Goal: Task Accomplishment & Management: Complete application form

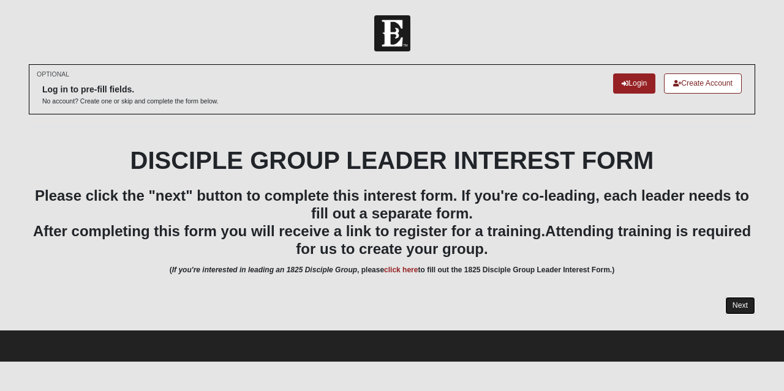
click at [738, 304] on link "Next" at bounding box center [740, 306] width 30 height 18
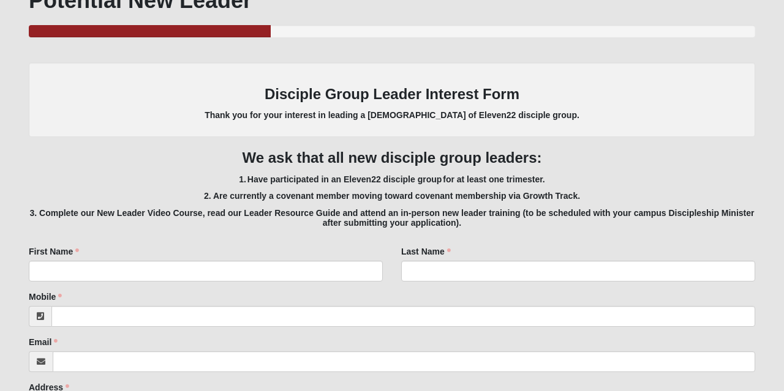
scroll to position [157, 0]
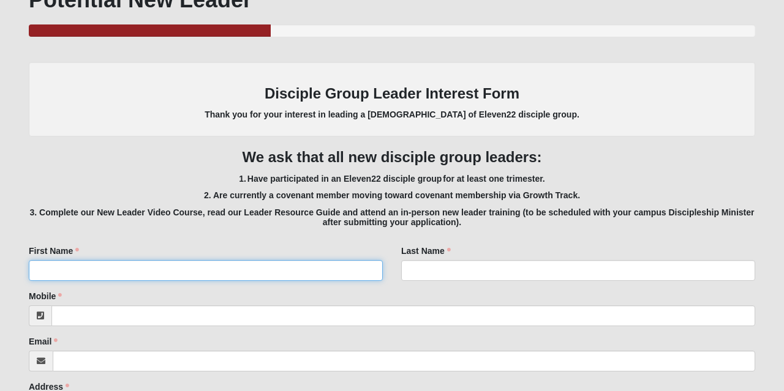
click at [282, 267] on input "First Name" at bounding box center [206, 270] width 354 height 21
type input "[PERSON_NAME]"
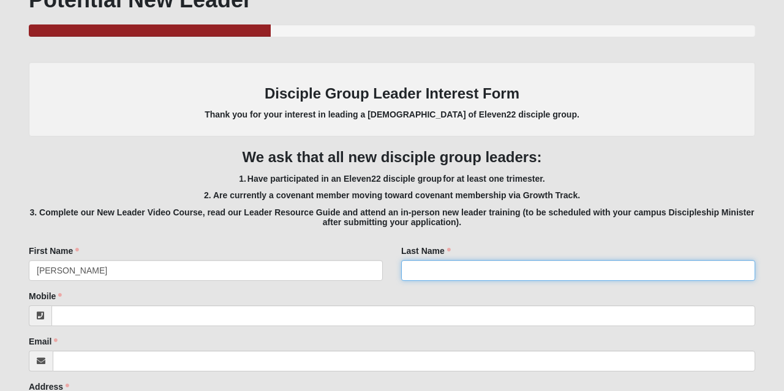
click at [474, 271] on input "Last Name" at bounding box center [578, 270] width 354 height 21
type input "[PERSON_NAME]"
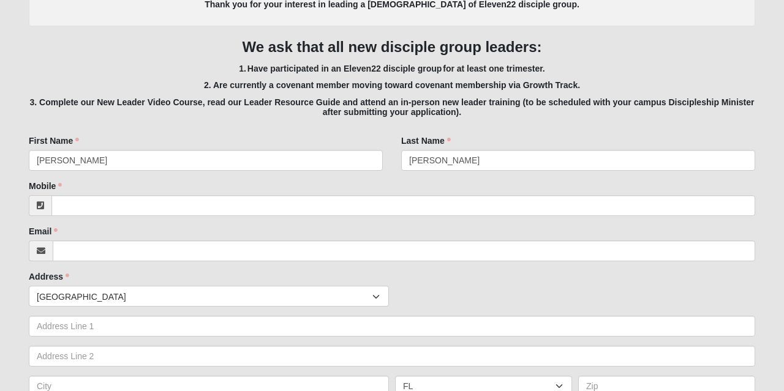
scroll to position [277, 0]
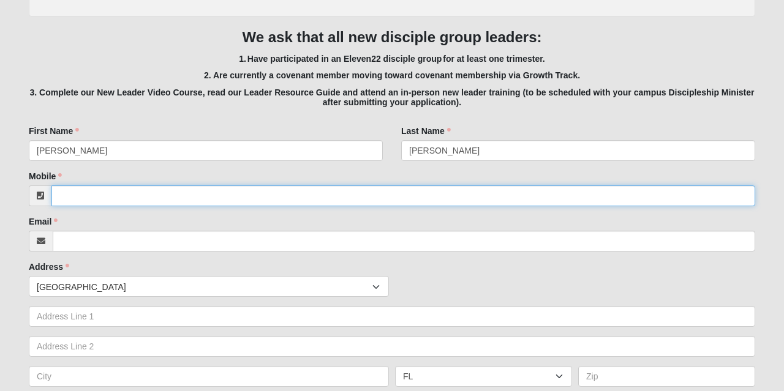
click at [327, 191] on input "Mobile" at bounding box center [402, 195] width 703 height 21
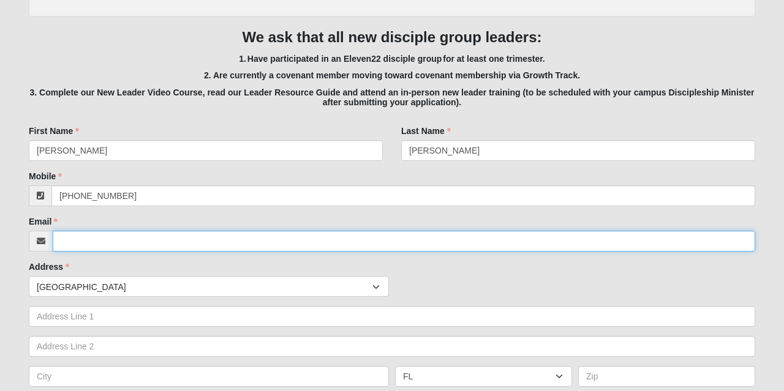
type input "[PHONE_NUMBER]"
click at [234, 242] on input "Email" at bounding box center [404, 241] width 702 height 21
type input "[EMAIL_ADDRESS][DOMAIN_NAME]"
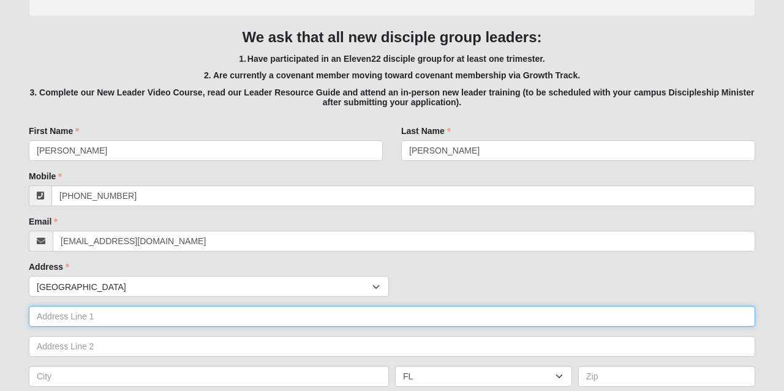
type input "11659 Surfwood ave"
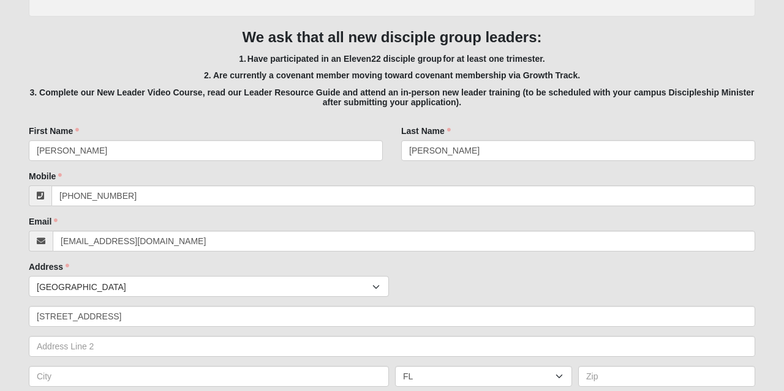
type input "Jacksonville"
type input "32246"
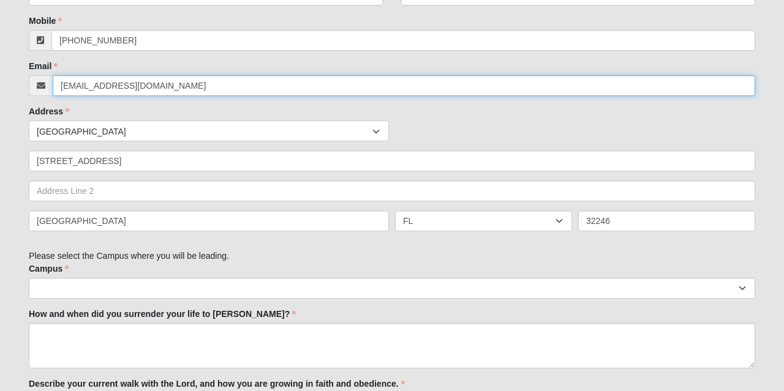
scroll to position [433, 0]
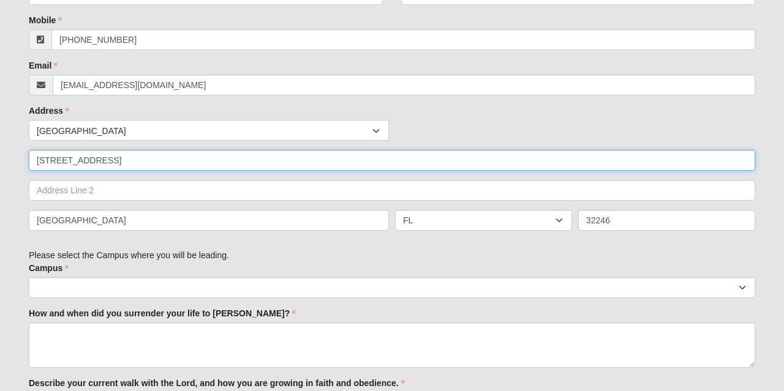
click at [255, 162] on input "11659 Surfwood ave" at bounding box center [392, 160] width 726 height 21
type input "11659 Surfwood ave"
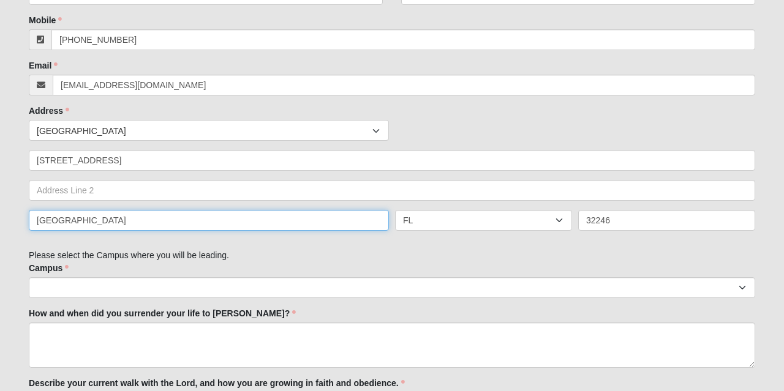
click at [245, 220] on input "Jacksonville" at bounding box center [209, 220] width 360 height 21
type input "Jacksonville"
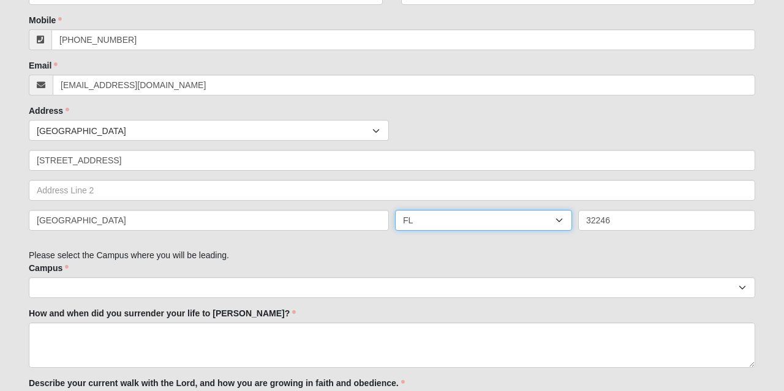
click at [444, 220] on select "AL AK AS AR AZ CA CO CT DE DC FM FL GA GU HI ID IL IN IA KS KY LA ME MH MD MA M…" at bounding box center [483, 220] width 177 height 21
click at [443, 220] on select "AL AK AS AR AZ CA CO CT DE DC FM FL GA GU HI ID IL IN IA KS KY LA ME MH MD MA M…" at bounding box center [483, 220] width 177 height 21
click at [440, 222] on select "AL AK AS AR AZ CA CO CT DE DC FM FL GA GU HI ID IL IN IA KS KY LA ME MH MD MA M…" at bounding box center [483, 220] width 177 height 21
select select "FL"
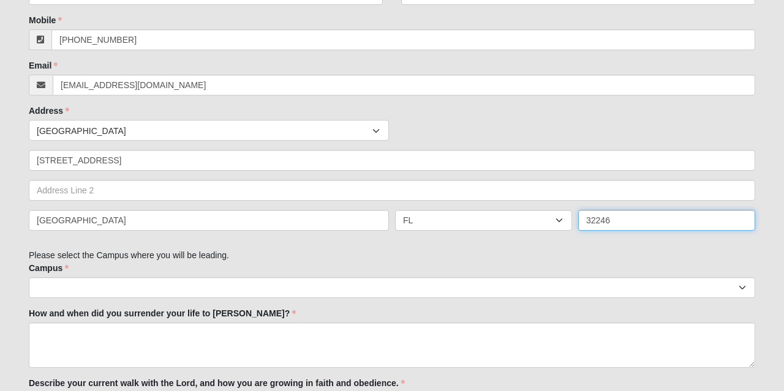
click at [610, 222] on input "32246" at bounding box center [666, 220] width 177 height 21
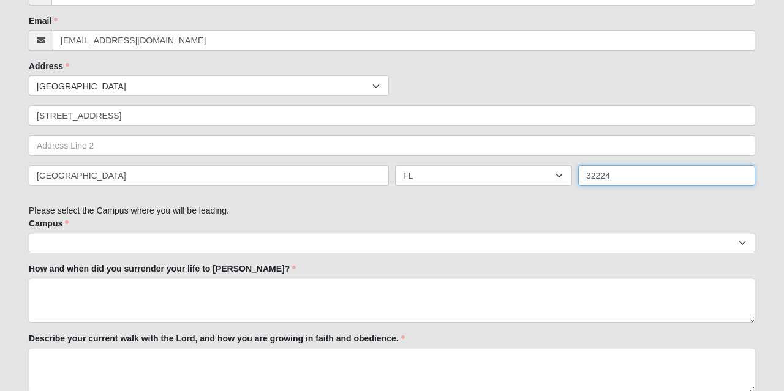
scroll to position [485, 0]
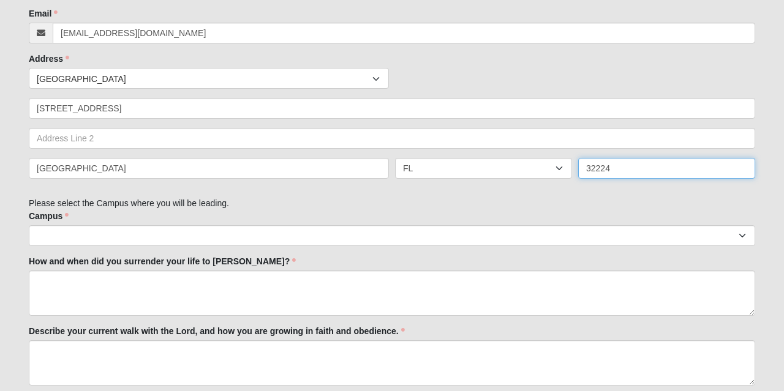
type input "32224"
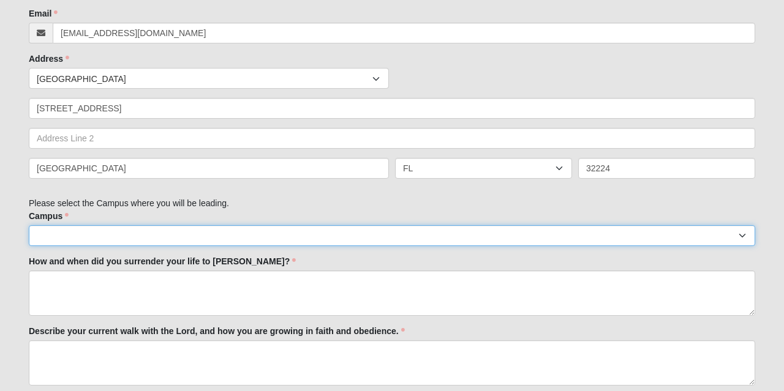
click at [305, 241] on select "Arlington Baymeadows Eleven22 Online Fleming Island Jesup Mandarin North Jax Or…" at bounding box center [392, 235] width 726 height 21
select select "3"
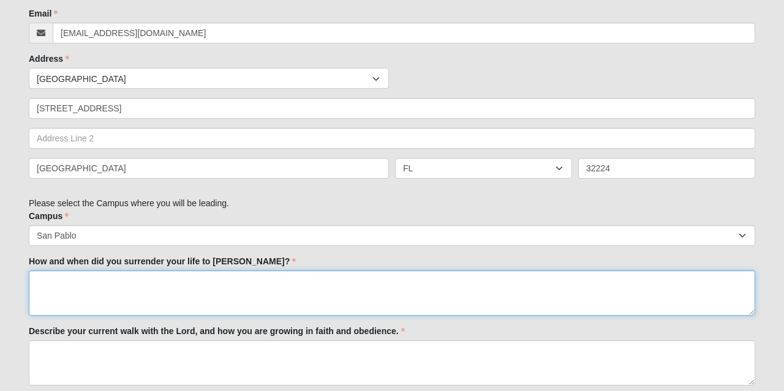
click at [198, 300] on textarea "How and when did you surrender your life to [PERSON_NAME]?" at bounding box center [392, 293] width 726 height 45
click at [152, 283] on textarea "I declared the Lordship of Jeasus chir" at bounding box center [392, 293] width 726 height 45
click at [189, 279] on textarea "I declared the Lordship of Jesus chir" at bounding box center [392, 293] width 726 height 45
click at [170, 281] on textarea "I declared the Lordship of Jesus chirst" at bounding box center [392, 293] width 726 height 45
click at [230, 275] on textarea "I declared the Lordship of Jesus Chirst" at bounding box center [392, 293] width 726 height 45
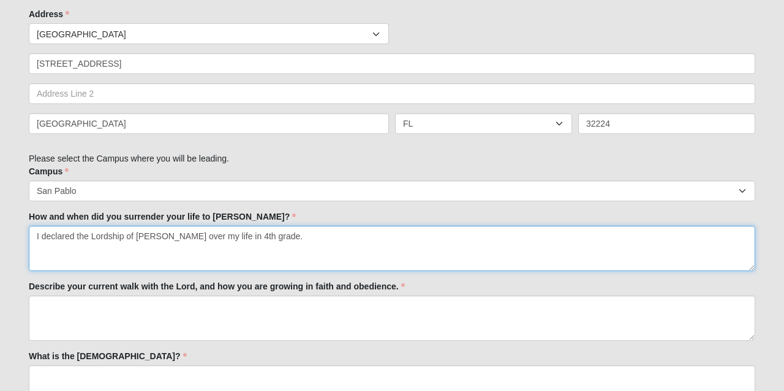
scroll to position [543, 0]
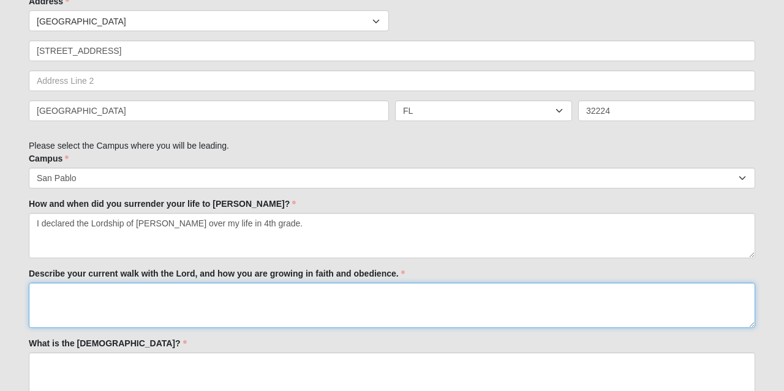
click at [204, 295] on textarea "Describe your current walk with the Lord, and how you are growing in faith and …" at bounding box center [392, 305] width 726 height 45
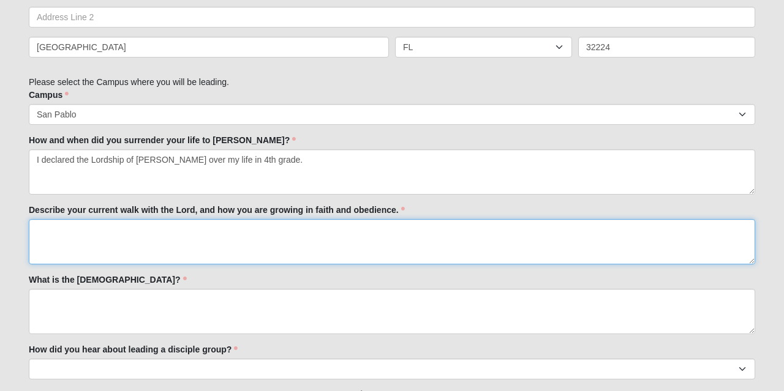
scroll to position [607, 0]
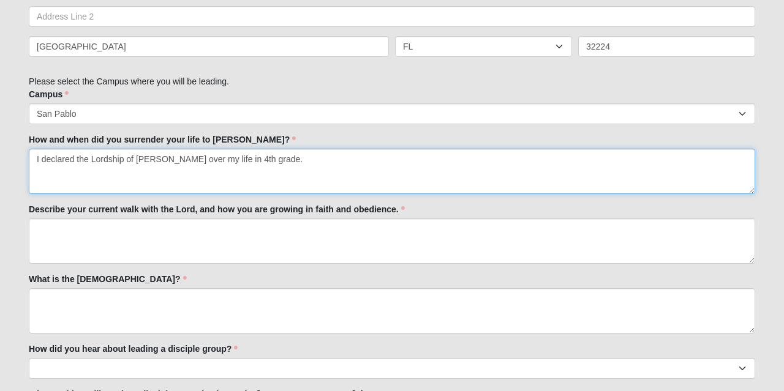
click at [323, 160] on textarea "I declared the Lordship of Jesus Christ over my life in 4th grade." at bounding box center [392, 171] width 726 height 45
click at [430, 159] on textarea "I declared the Lordship of Jesus Christ over my life in 4th grade. I grew up in…" at bounding box center [392, 171] width 726 height 45
drag, startPoint x: 578, startPoint y: 154, endPoint x: 394, endPoint y: 155, distance: 183.6
click at [393, 155] on textarea "I declared the Lordship of Jesus Christ over my life in 4th grade. I grew up in…" at bounding box center [392, 171] width 726 height 45
drag, startPoint x: 280, startPoint y: 156, endPoint x: 531, endPoint y: 167, distance: 251.8
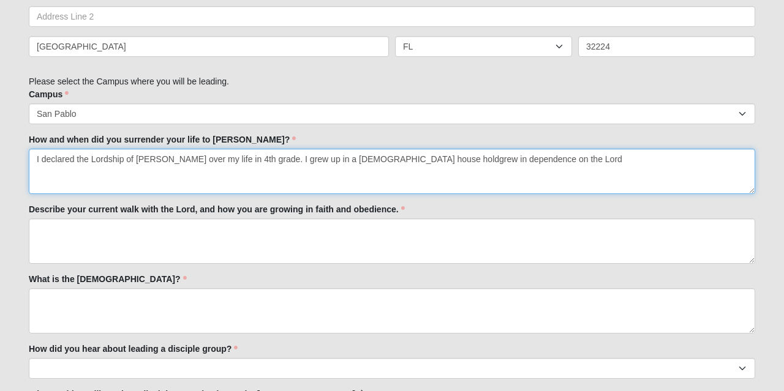
click at [531, 167] on textarea "I declared the Lordship of Jesus Christ over my life in 4th grade. I grew up in…" at bounding box center [392, 171] width 726 height 45
type textarea "I declared the Lordship of Jesus Christ over my life in 4th grade."
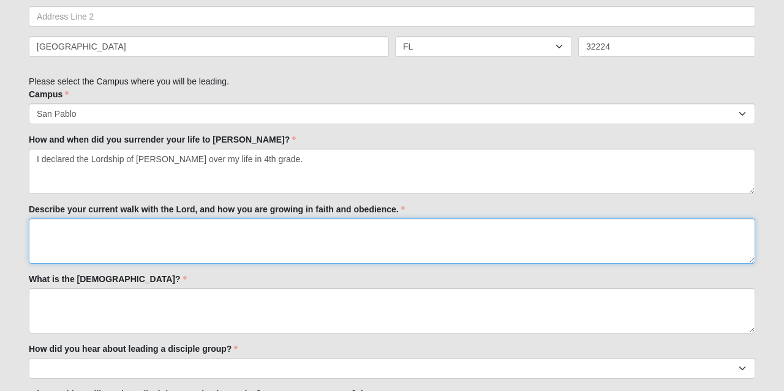
click at [405, 234] on textarea "Describe your current walk with the Lord, and how you are growing in faith and …" at bounding box center [392, 241] width 726 height 45
type textarea "T"
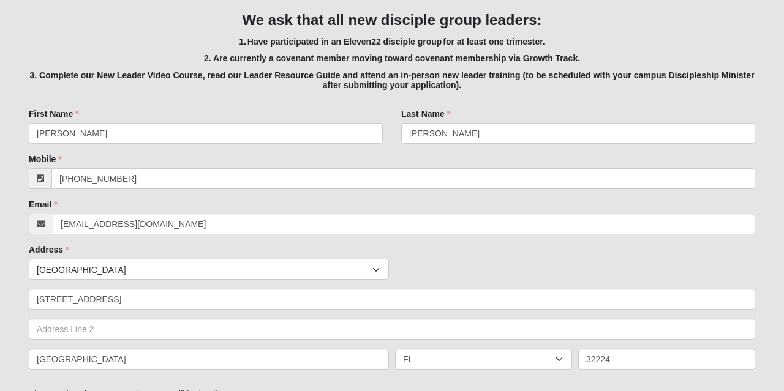
scroll to position [0, 0]
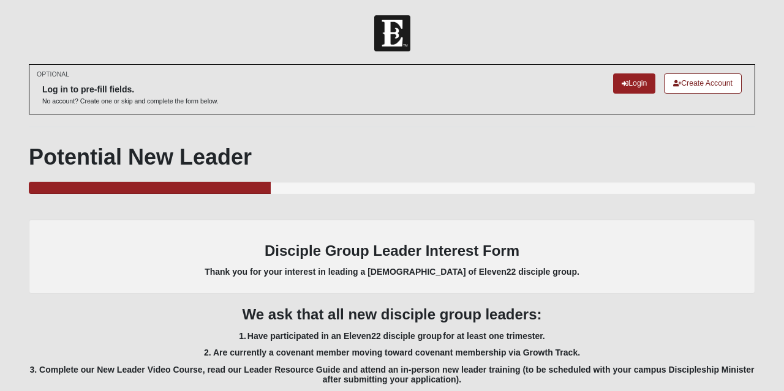
type textarea "I strive to worship the Lord in everything I do. Whether it is at work, at home…"
click at [628, 83] on link "Login" at bounding box center [634, 83] width 42 height 20
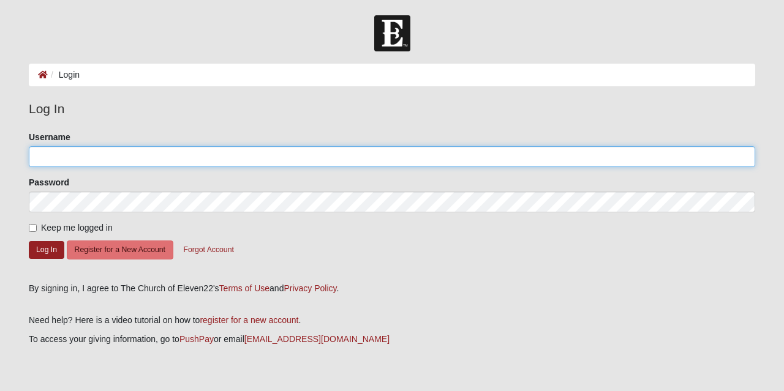
click at [59, 158] on input "Username" at bounding box center [392, 156] width 726 height 21
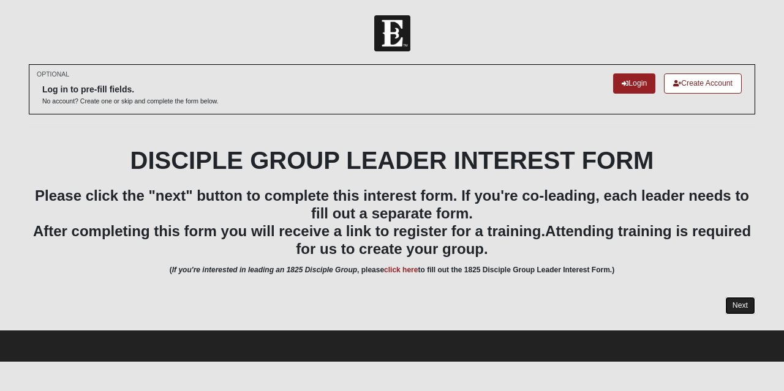
click at [739, 302] on link "Next" at bounding box center [740, 306] width 30 height 18
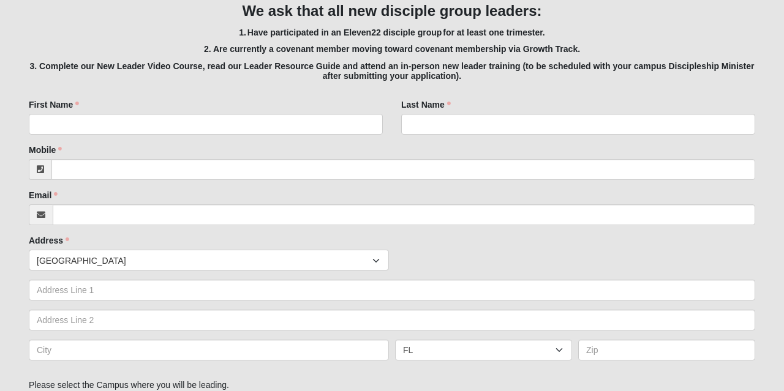
scroll to position [286, 0]
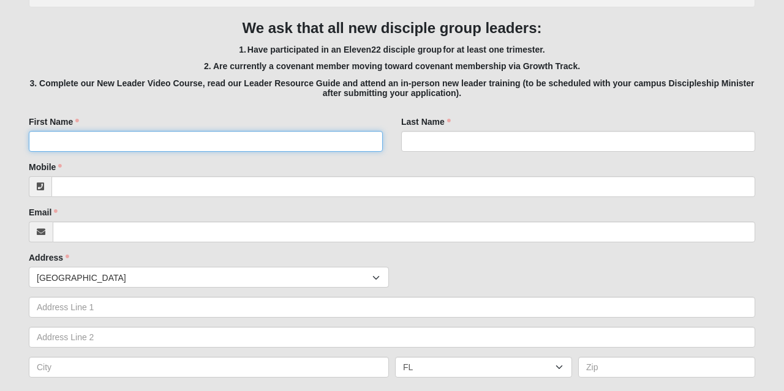
click at [109, 134] on input "First Name" at bounding box center [206, 141] width 354 height 21
type input "[PERSON_NAME]"
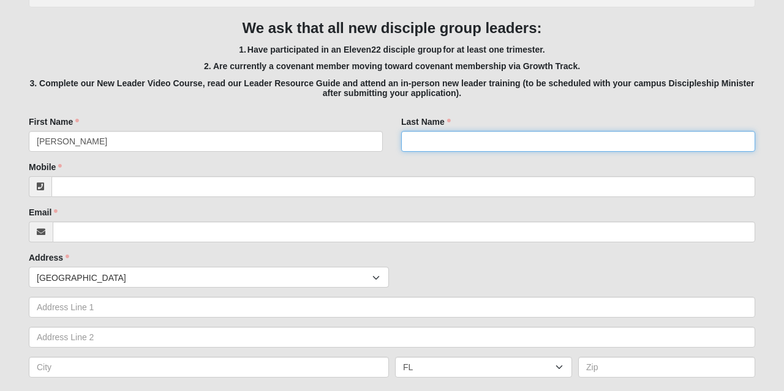
type input "[PERSON_NAME]"
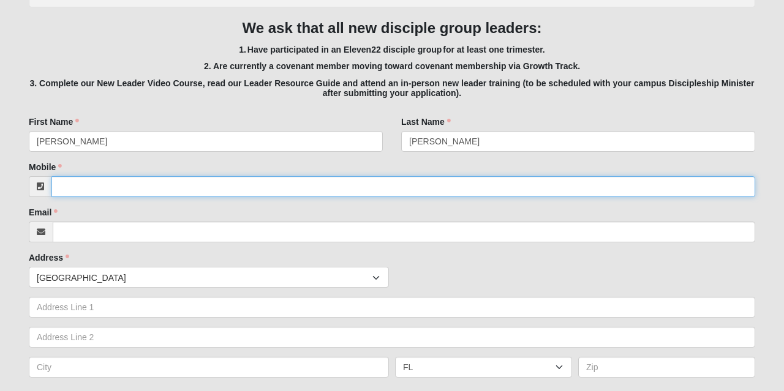
type input "2393316420"
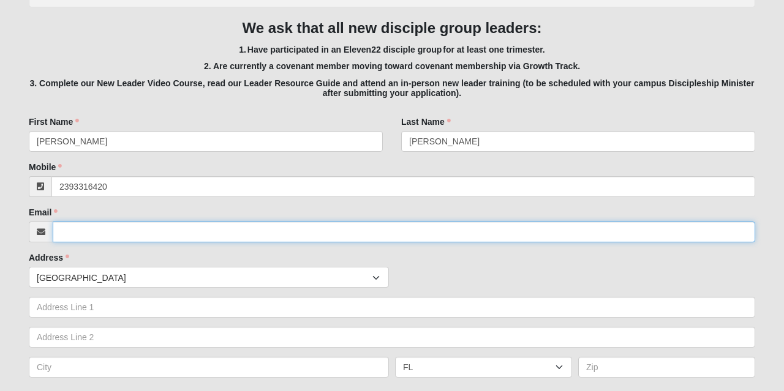
type input "[EMAIL_ADDRESS][DOMAIN_NAME]"
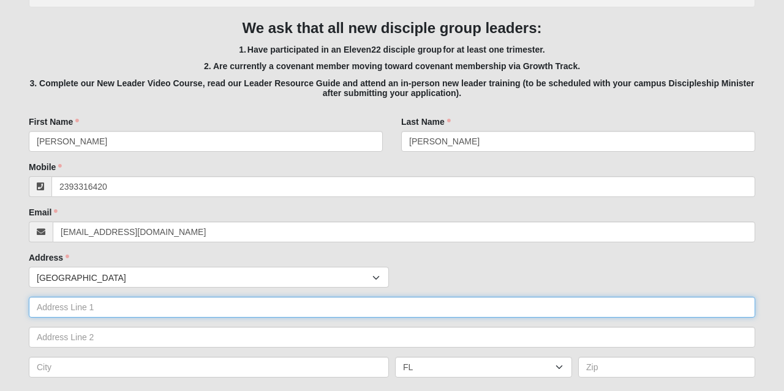
type input "[STREET_ADDRESS]"
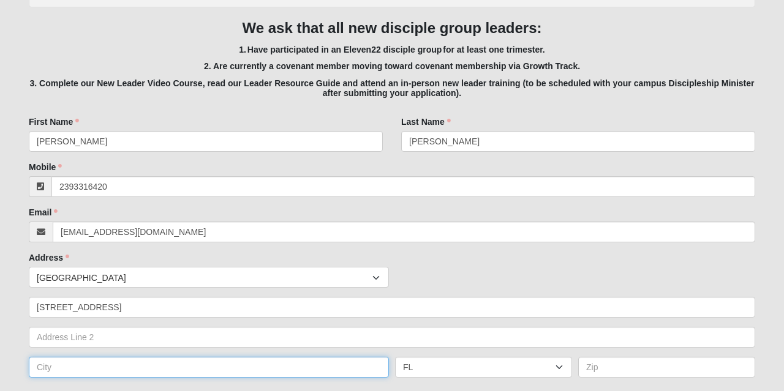
type input "[GEOGRAPHIC_DATA]"
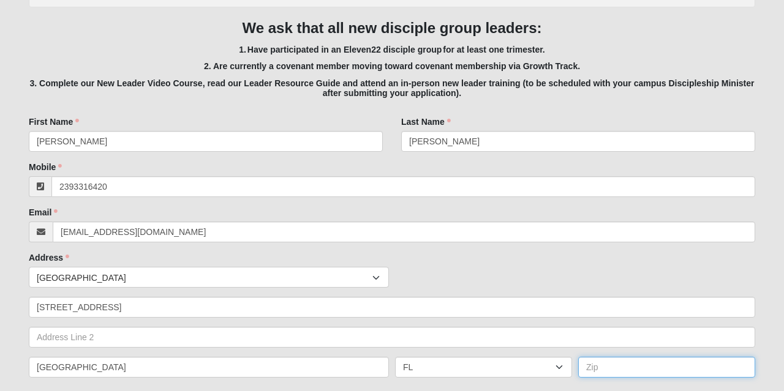
type input "32246"
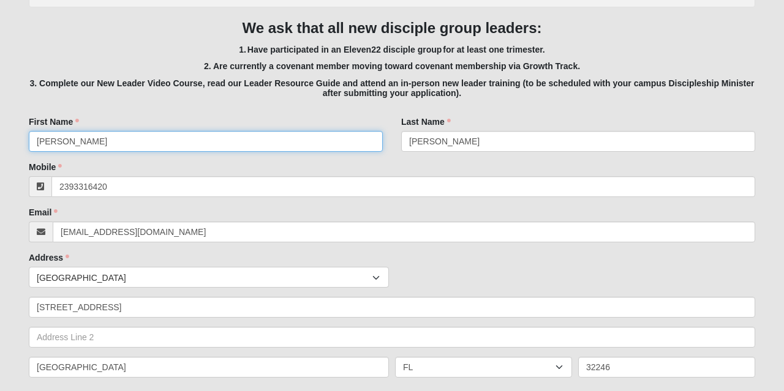
type input "[PHONE_NUMBER]"
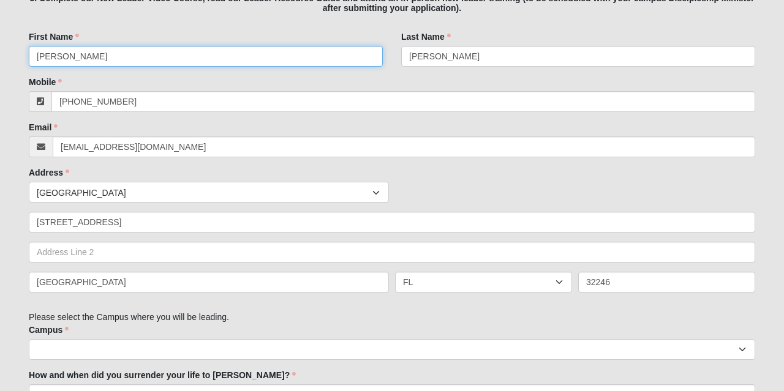
scroll to position [384, 0]
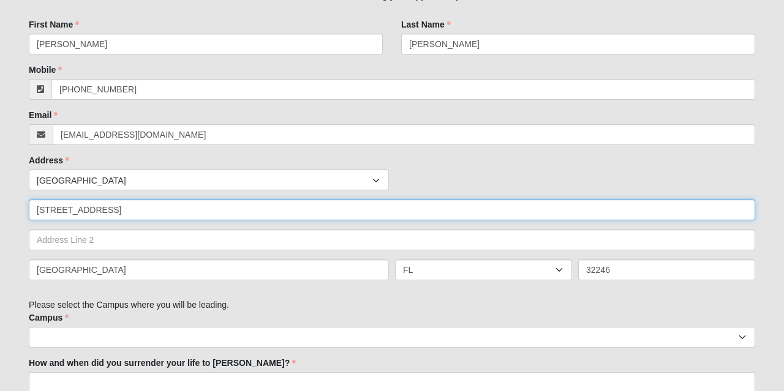
drag, startPoint x: 123, startPoint y: 211, endPoint x: 9, endPoint y: 208, distance: 113.9
type input "[STREET_ADDRESS]"
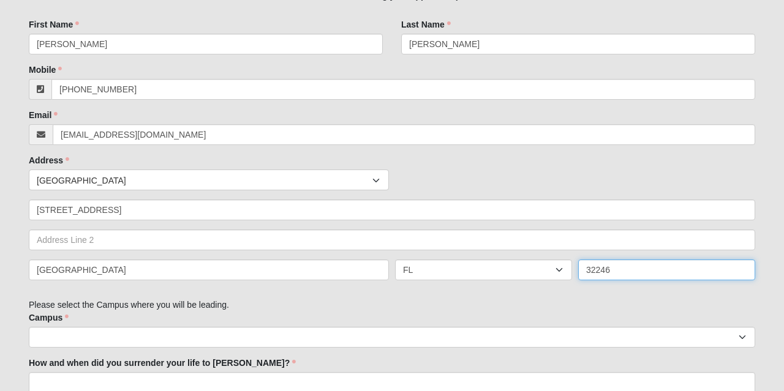
click at [611, 266] on input "32246" at bounding box center [666, 270] width 177 height 21
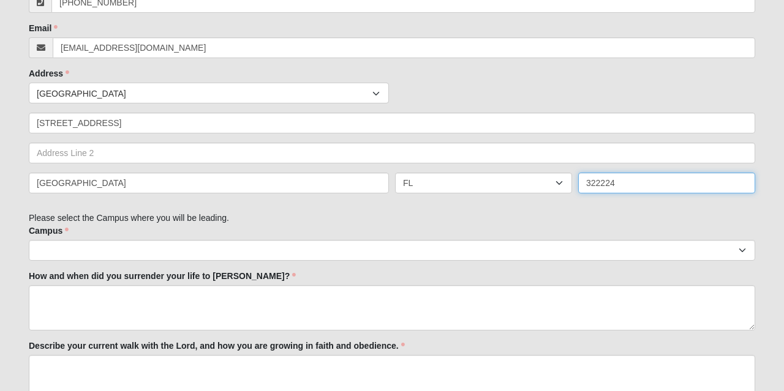
scroll to position [490, 0]
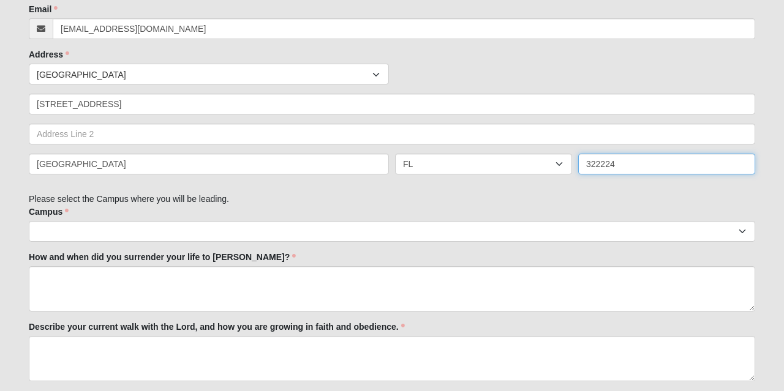
type input "322224"
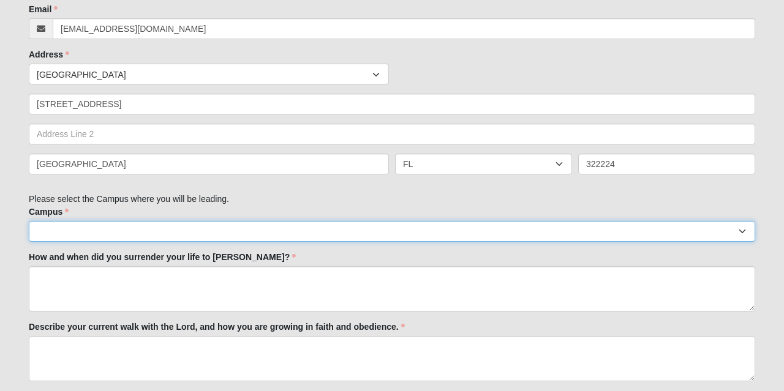
click at [471, 230] on select "Arlington Baymeadows Eleven22 Online [PERSON_NAME][GEOGRAPHIC_DATA] Jesup Manda…" at bounding box center [392, 231] width 726 height 21
select select "3"
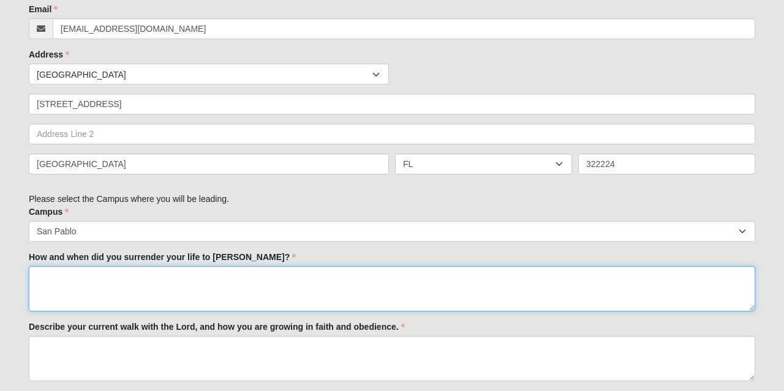
click at [144, 287] on textarea "How and when did you surrender your life to [PERSON_NAME]?" at bounding box center [392, 288] width 726 height 45
type textarea "I"
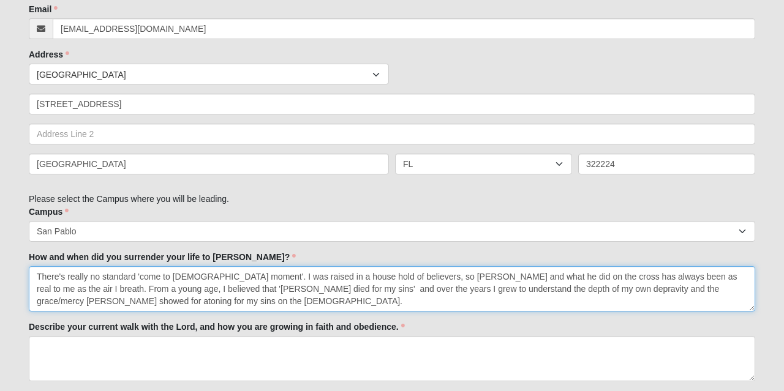
click at [678, 290] on textarea "There's really no standard 'come to [DEMOGRAPHIC_DATA] moment'. I was raised in…" at bounding box center [392, 288] width 726 height 45
type textarea "There's really no standard 'come to [DEMOGRAPHIC_DATA] moment'. I was raised in…"
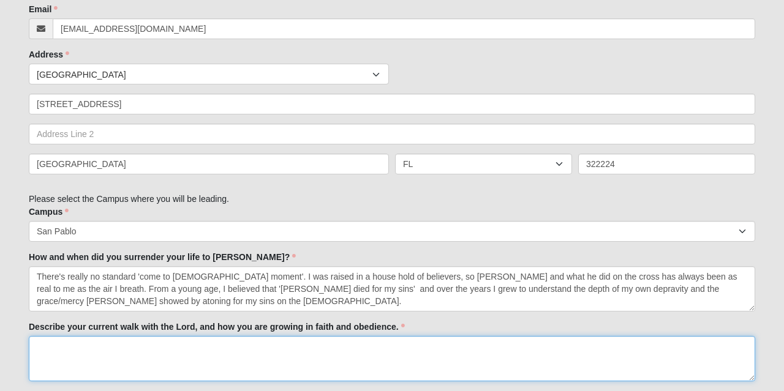
click at [255, 345] on textarea "Describe your current walk with the Lord, and how you are growing in faith and …" at bounding box center [392, 358] width 726 height 45
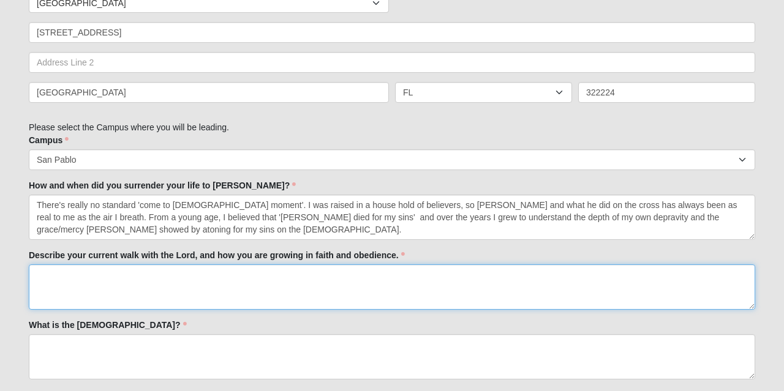
scroll to position [565, 0]
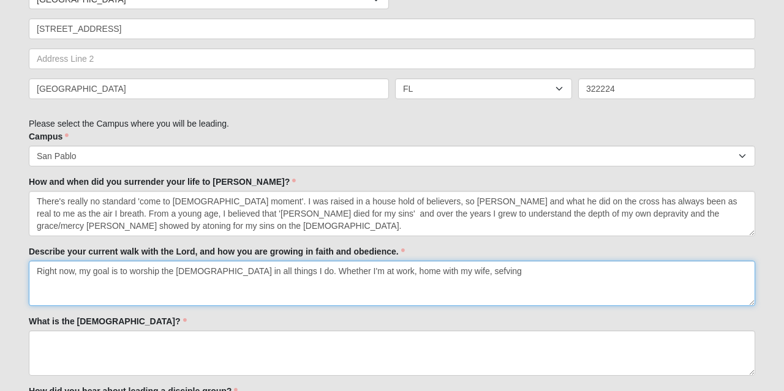
click at [430, 272] on textarea "Right now, my goal is to worship the [DEMOGRAPHIC_DATA] in all things I do. Whe…" at bounding box center [392, 283] width 726 height 45
click at [447, 274] on textarea "Right now, my goal is to worship the [DEMOGRAPHIC_DATA] in all things I do. [PE…" at bounding box center [392, 283] width 726 height 45
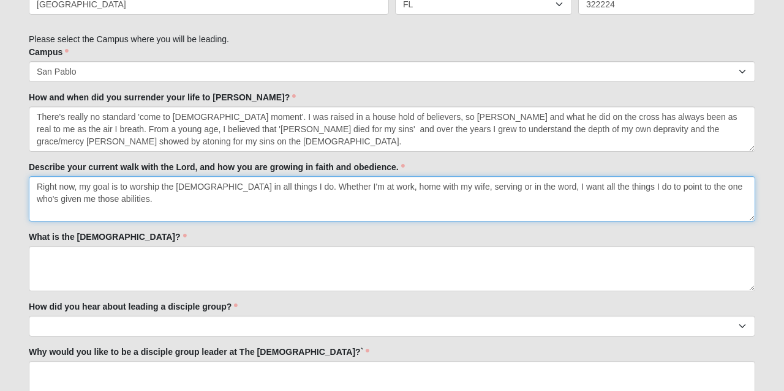
scroll to position [651, 0]
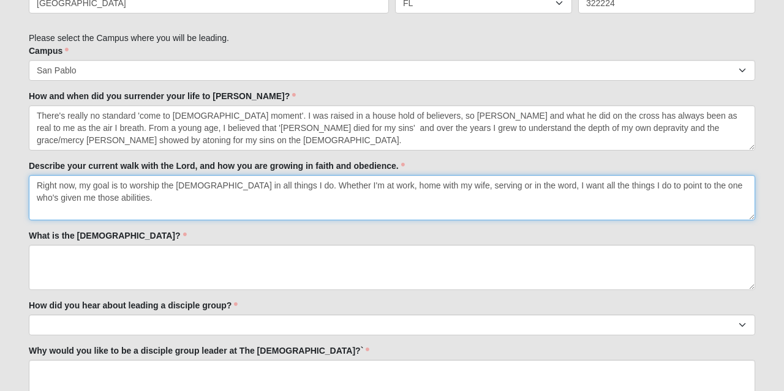
type textarea "Right now, my goal is to worship the [DEMOGRAPHIC_DATA] in all things I do. Whe…"
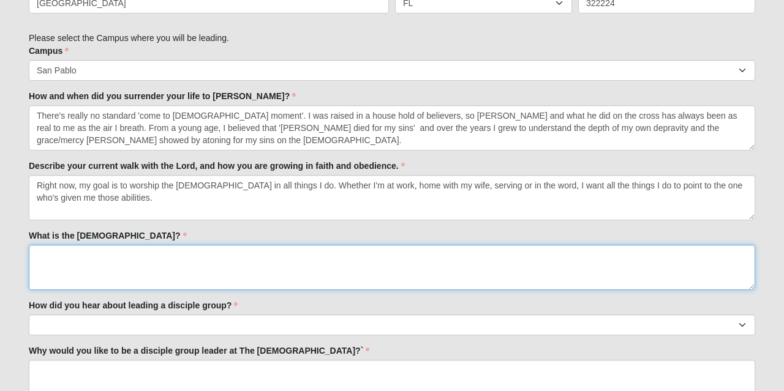
click at [282, 249] on textarea "What is the [DEMOGRAPHIC_DATA]?" at bounding box center [392, 267] width 726 height 45
paste textarea "The [DEMOGRAPHIC_DATA] showcases the glory of the [DEMOGRAPHIC_DATA]—Father, So…"
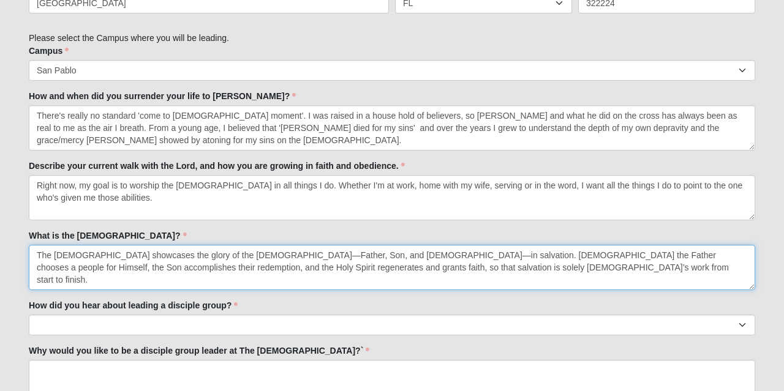
click at [235, 256] on textarea "The [DEMOGRAPHIC_DATA] showcases the glory of the [DEMOGRAPHIC_DATA]—Father, So…" at bounding box center [392, 267] width 726 height 45
click at [357, 255] on textarea "The [DEMOGRAPHIC_DATA] showcases the glory of the Triune [DEMOGRAPHIC_DATA] the…" at bounding box center [392, 267] width 726 height 45
click at [186, 255] on textarea "The [DEMOGRAPHIC_DATA] showcases the glory of the Triune [DEMOGRAPHIC_DATA] the…" at bounding box center [392, 267] width 726 height 45
click at [244, 256] on textarea "The [DEMOGRAPHIC_DATA] showcases the glory of the Triune [DEMOGRAPHIC_DATA] the…" at bounding box center [392, 267] width 726 height 45
click at [416, 270] on textarea "The [DEMOGRAPHIC_DATA] showcases the glory of the [DEMOGRAPHIC_DATA] (Father, S…" at bounding box center [392, 267] width 726 height 45
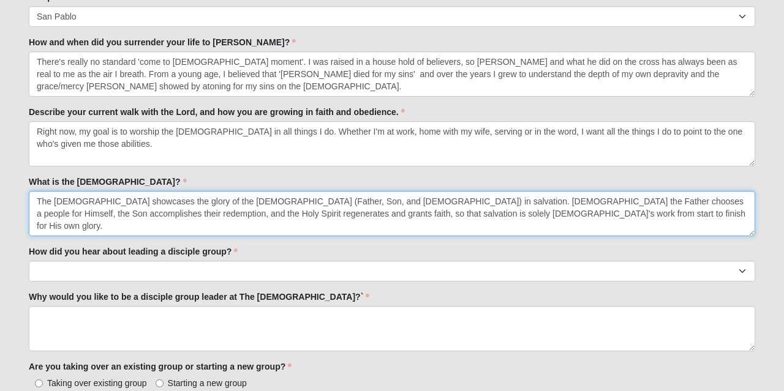
scroll to position [709, 0]
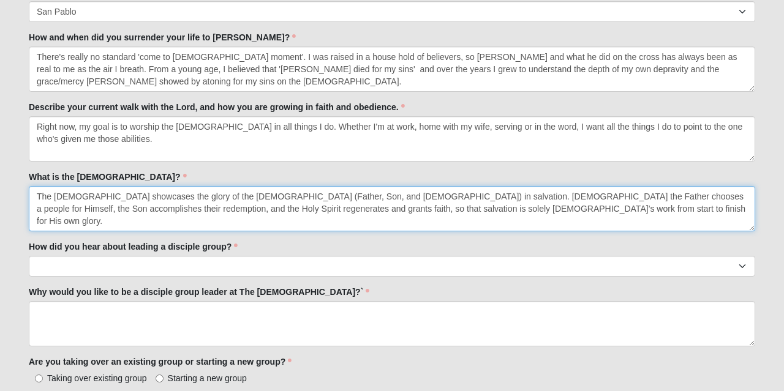
type textarea "The [DEMOGRAPHIC_DATA] showcases the glory of the [DEMOGRAPHIC_DATA] (Father, S…"
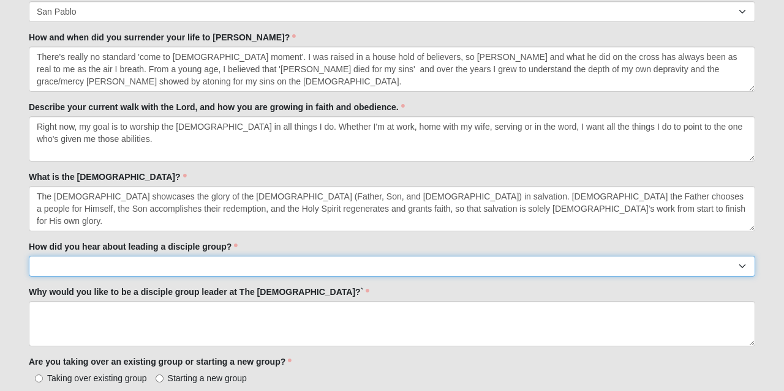
click at [183, 265] on select "Worship Guide [DEMOGRAPHIC_DATA]/In-service announcement Website Social Media E…" at bounding box center [392, 266] width 726 height 21
select select "My Current disciple group leader"
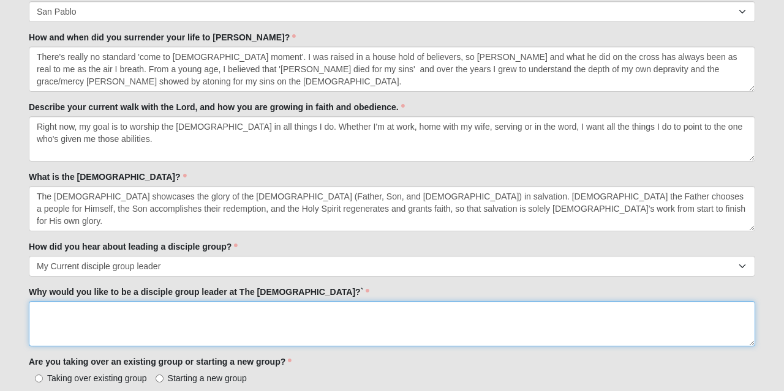
click at [158, 306] on textarea "Why would you like to be a disciple group leader at The [DEMOGRAPHIC_DATA]?`" at bounding box center [392, 323] width 726 height 45
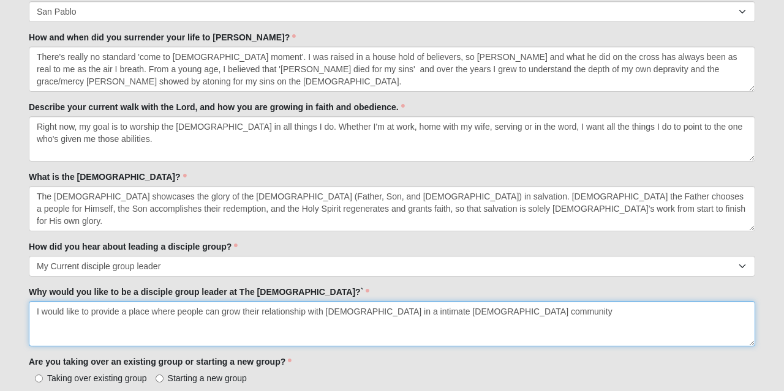
click at [465, 312] on textarea "I would like to provide a place where people can grow their relationship with […" at bounding box center [392, 323] width 726 height 45
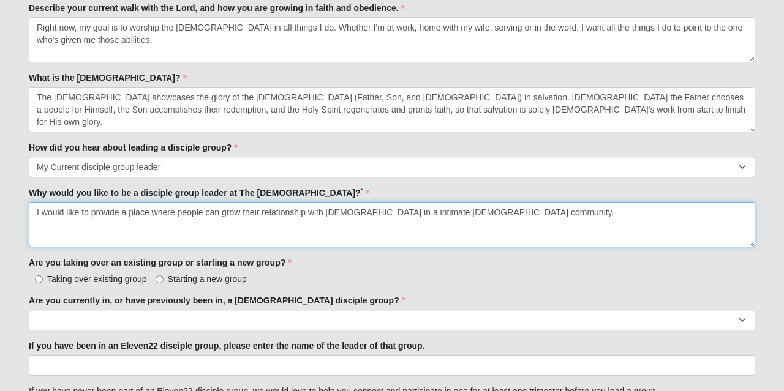
scroll to position [818, 0]
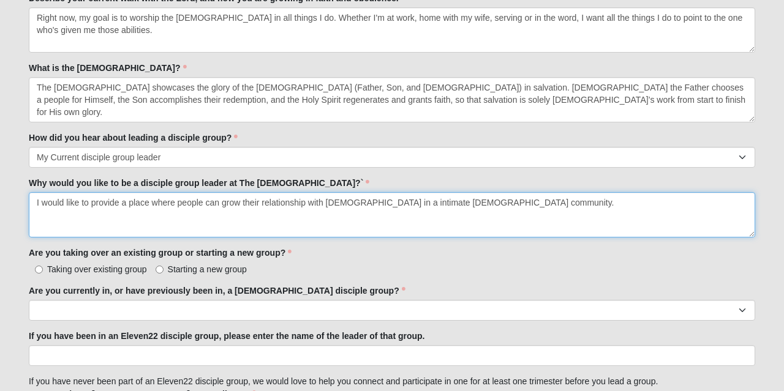
type textarea "I would like to provide a place where people can grow their relationship with […"
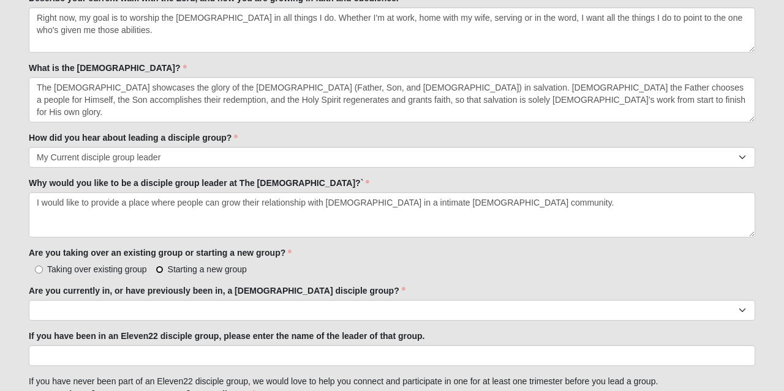
click at [160, 266] on input "Starting a new group" at bounding box center [159, 270] width 8 height 8
radio input "true"
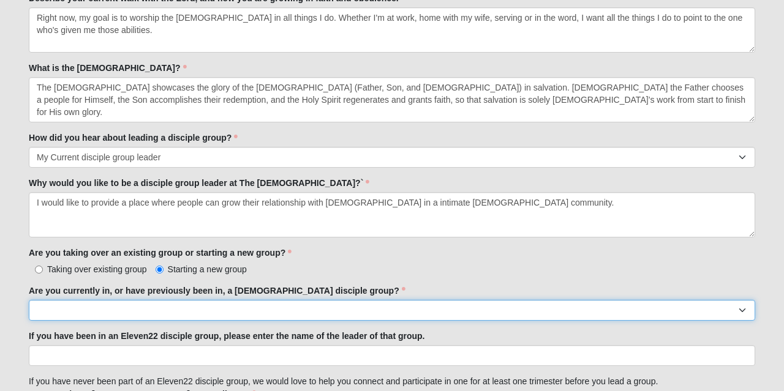
click at [135, 310] on select "Yes No" at bounding box center [392, 310] width 726 height 21
select select "Yes"
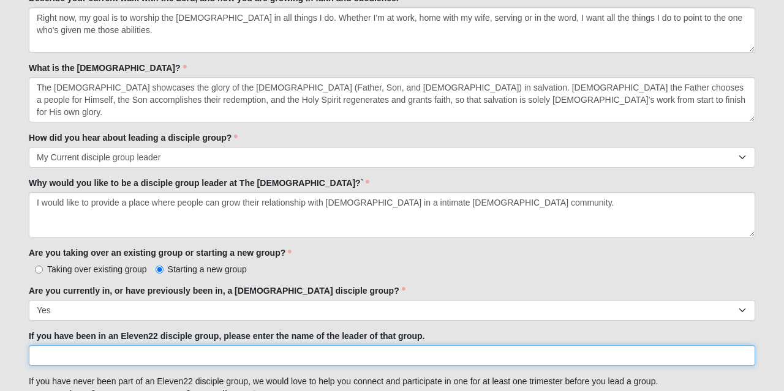
click at [176, 350] on input "If you have been in an Eleven22 disciple group, please enter the name of the le…" at bounding box center [392, 355] width 726 height 21
click at [39, 353] on input "[PERSON_NAME]" at bounding box center [392, 355] width 726 height 21
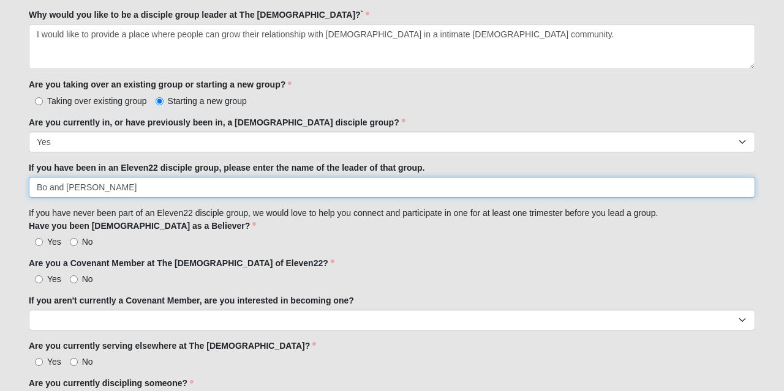
scroll to position [988, 0]
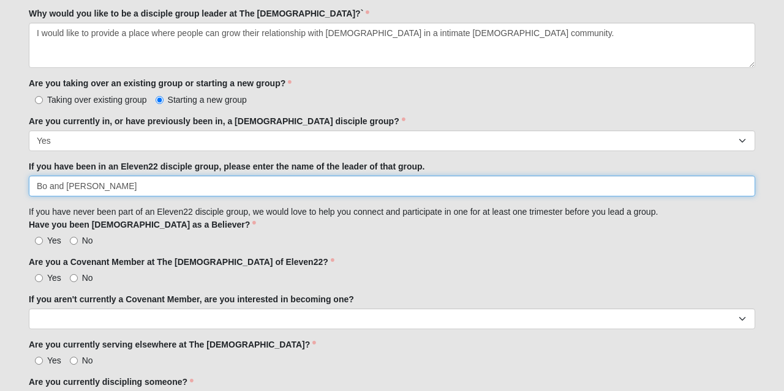
type input "Bo and [PERSON_NAME]"
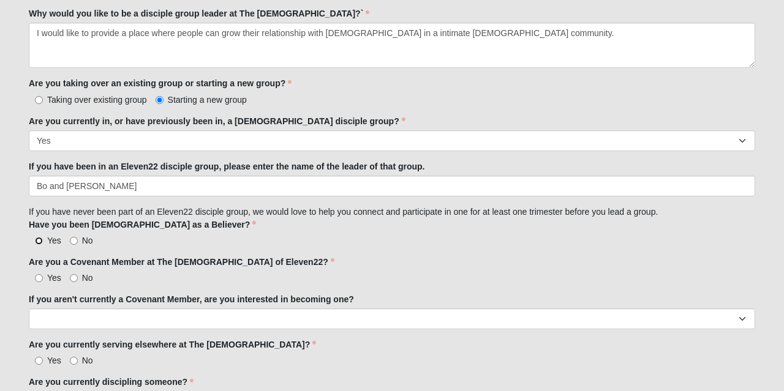
click at [38, 240] on input "Yes" at bounding box center [39, 241] width 8 height 8
radio input "true"
click at [36, 275] on input "Yes" at bounding box center [39, 278] width 8 height 8
radio input "true"
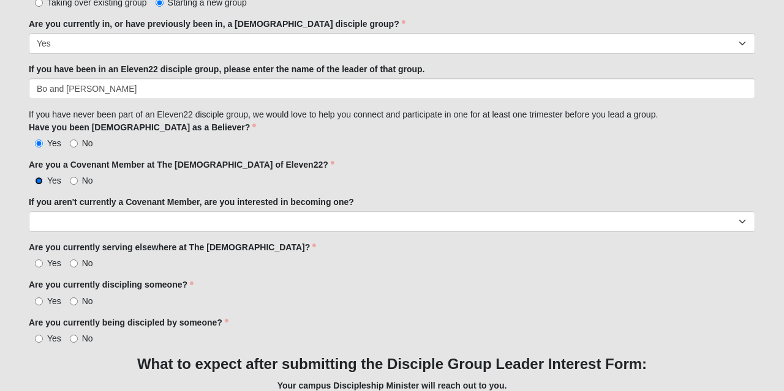
scroll to position [1088, 0]
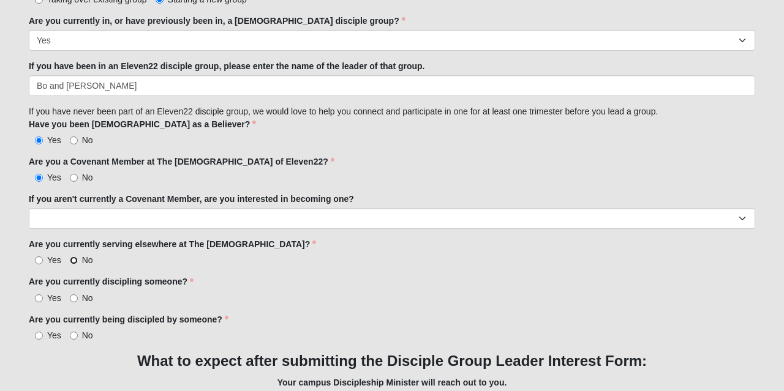
click at [72, 261] on input "No" at bounding box center [74, 260] width 8 height 8
radio input "true"
click at [73, 301] on input "No" at bounding box center [74, 298] width 8 height 8
radio input "true"
click at [38, 337] on input "Yes" at bounding box center [39, 336] width 8 height 8
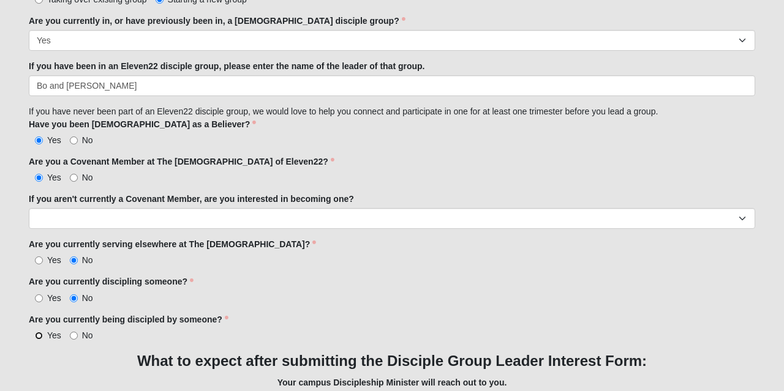
radio input "true"
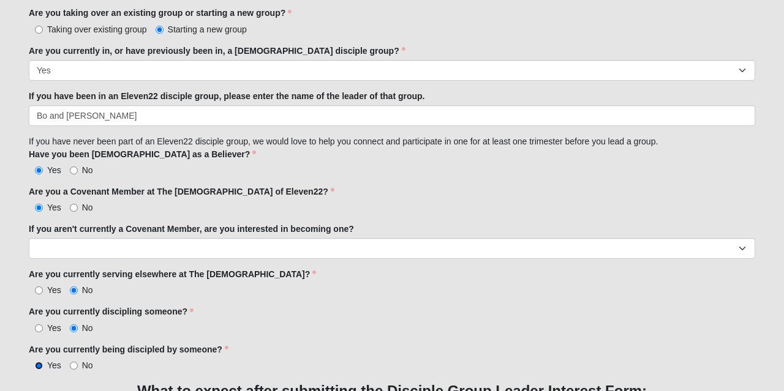
scroll to position [1171, 0]
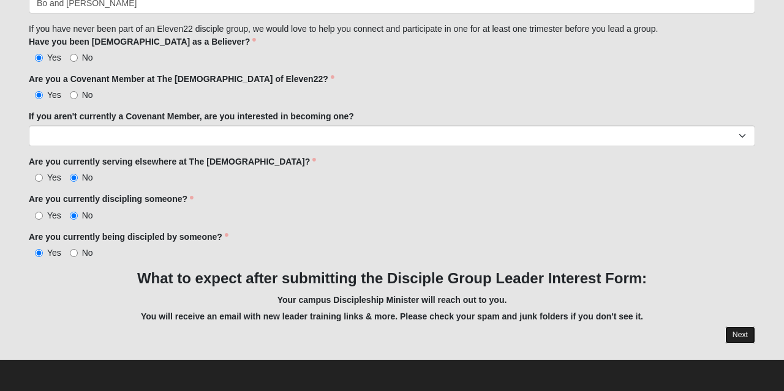
click at [741, 329] on link "Next" at bounding box center [740, 335] width 30 height 18
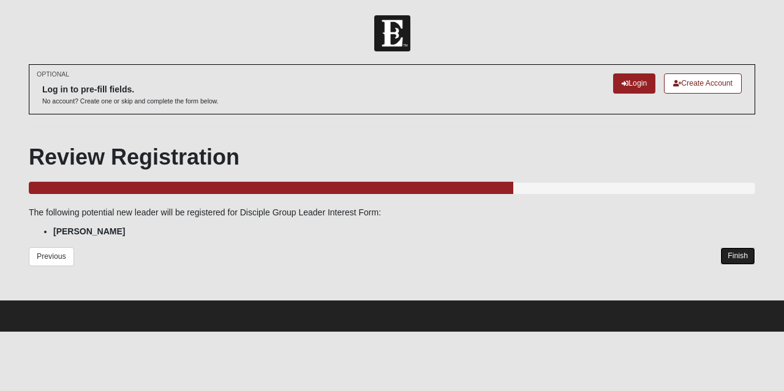
click at [731, 256] on link "Finish" at bounding box center [737, 256] width 35 height 18
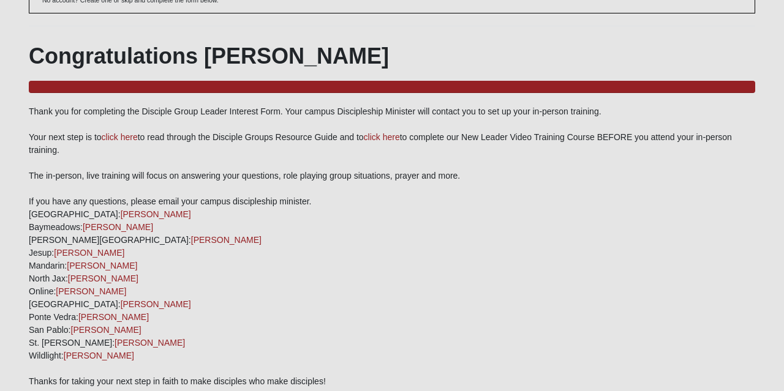
scroll to position [148, 0]
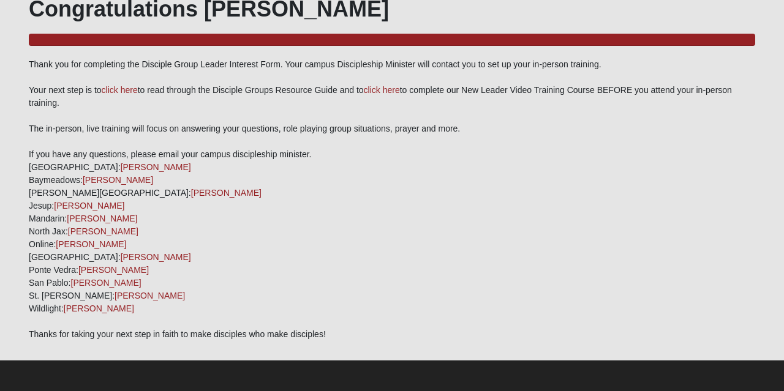
click at [154, 135] on div "Congratulations [PERSON_NAME] 100.0% Complete Thank you for completing the Disc…" at bounding box center [392, 168] width 726 height 345
click at [114, 87] on link "click here" at bounding box center [120, 90] width 36 height 10
click at [381, 90] on link "click here" at bounding box center [382, 90] width 36 height 10
